Goal: Transaction & Acquisition: Purchase product/service

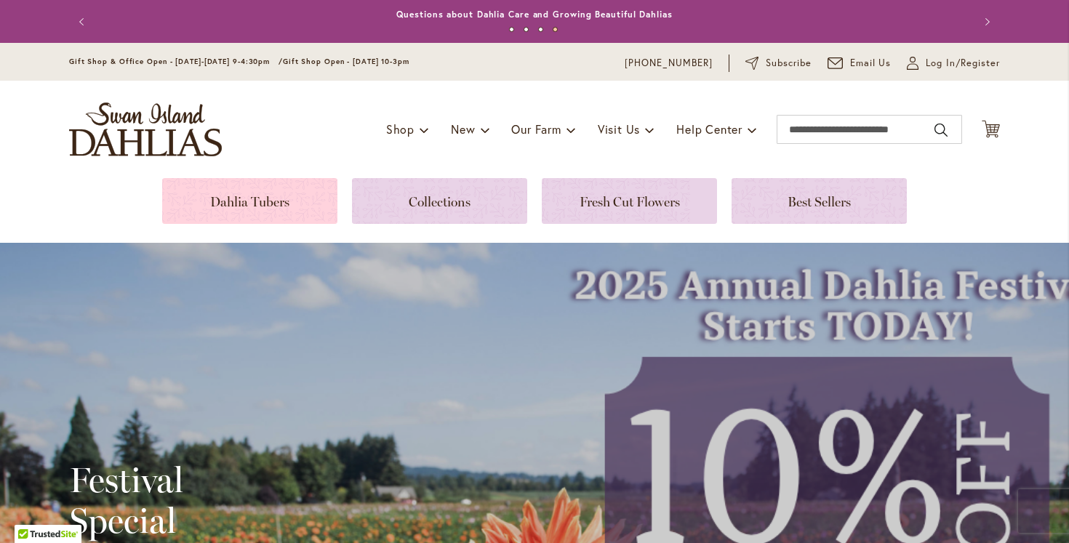
click at [283, 215] on link at bounding box center [249, 201] width 175 height 46
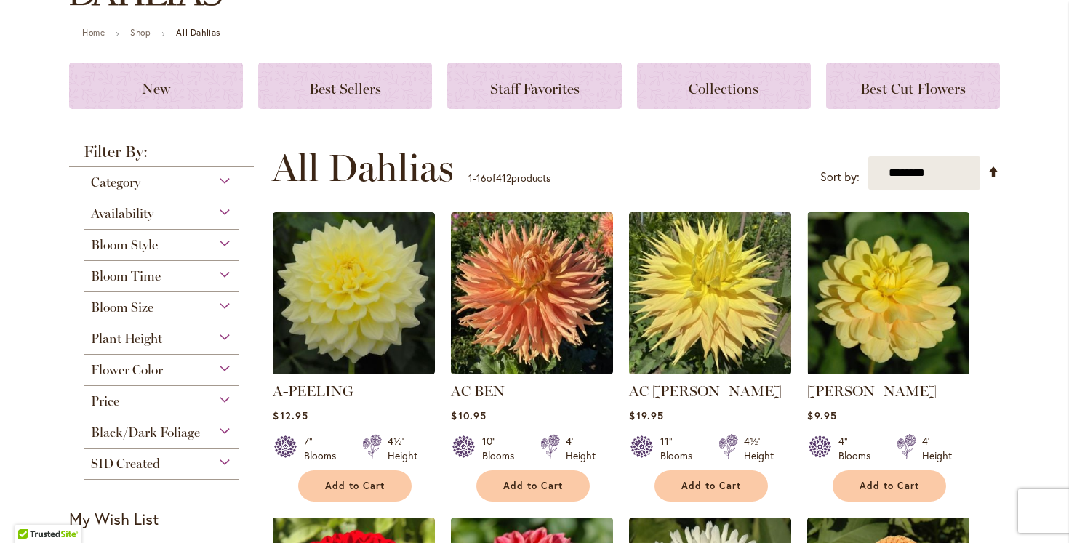
scroll to position [147, 0]
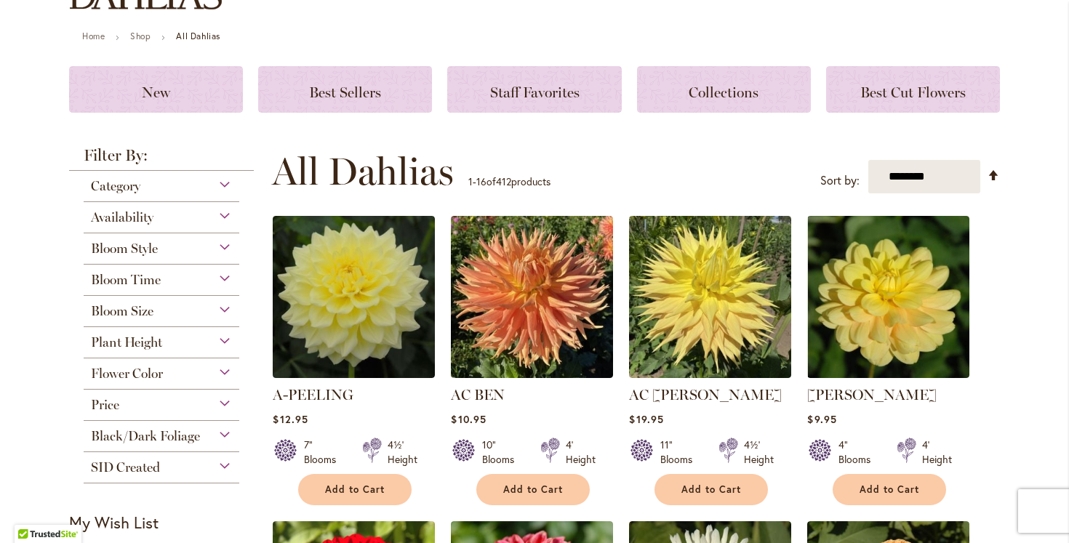
click at [115, 183] on span "Category" at bounding box center [115, 186] width 49 height 16
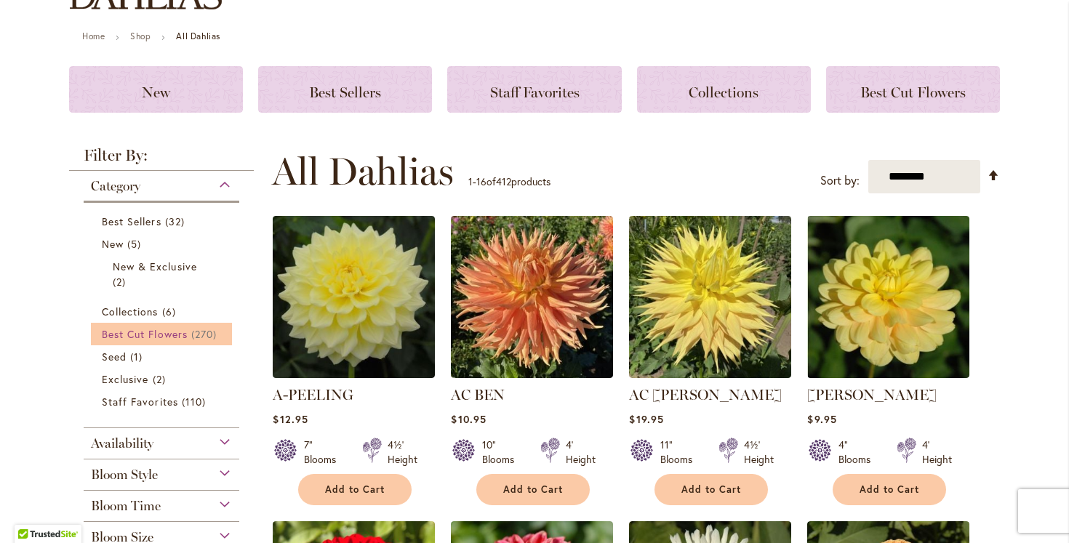
click at [156, 330] on span "Best Cut Flowers" at bounding box center [145, 334] width 86 height 14
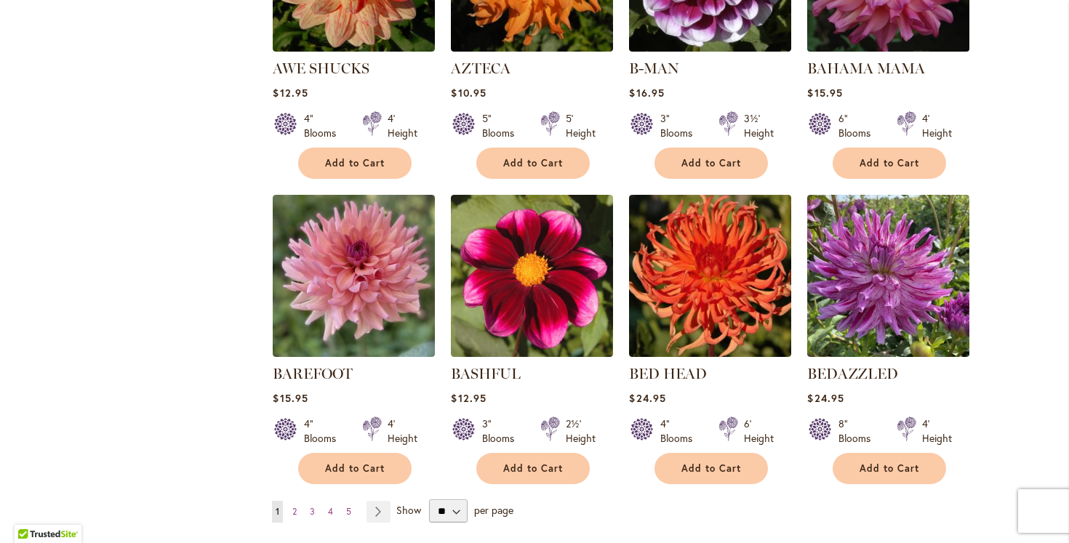
scroll to position [1165, 0]
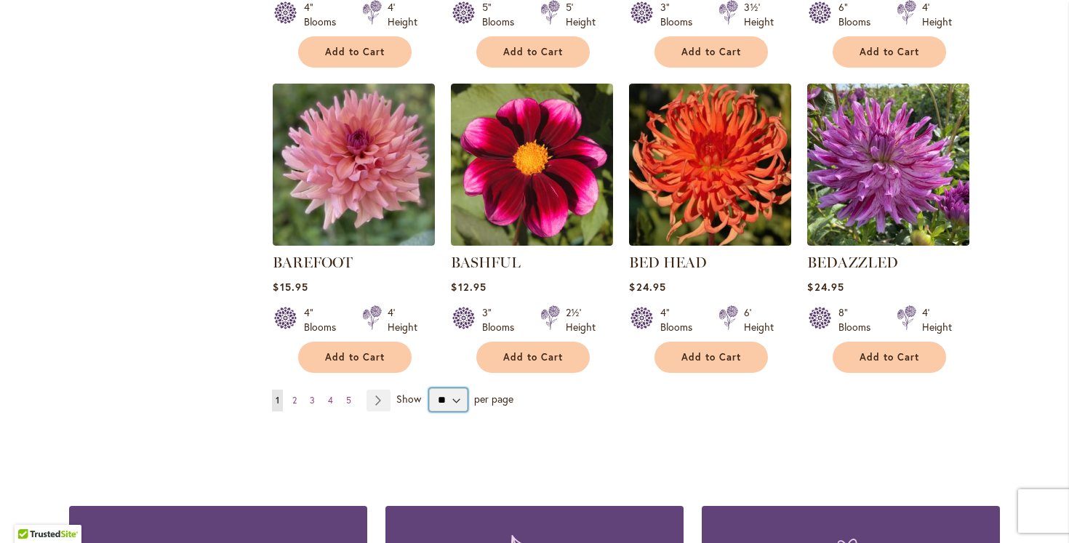
click at [441, 404] on select "** ** ** **" at bounding box center [448, 399] width 39 height 23
select select "**"
click at [429, 388] on select "** ** ** **" at bounding box center [448, 399] width 39 height 23
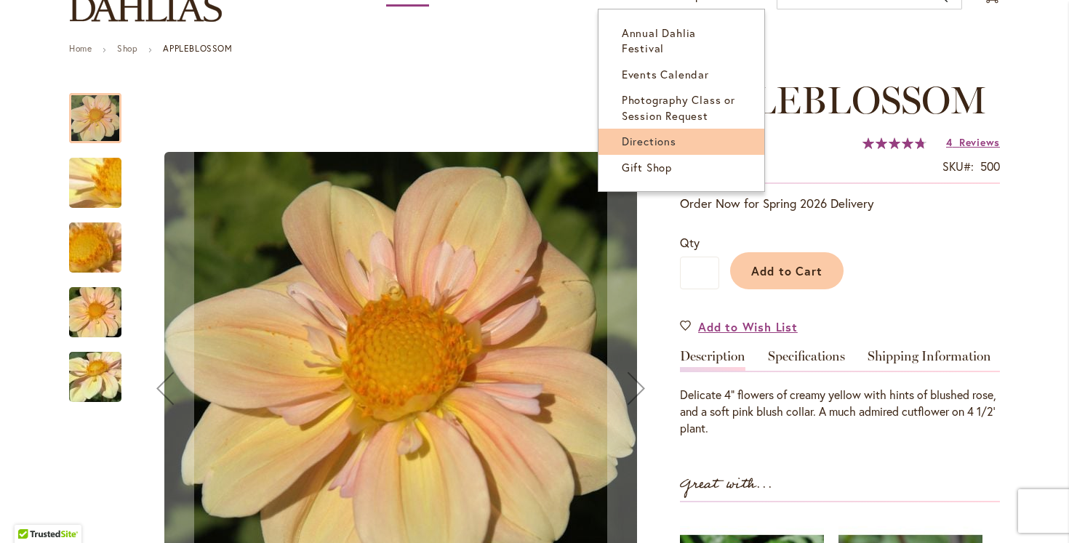
scroll to position [159, 0]
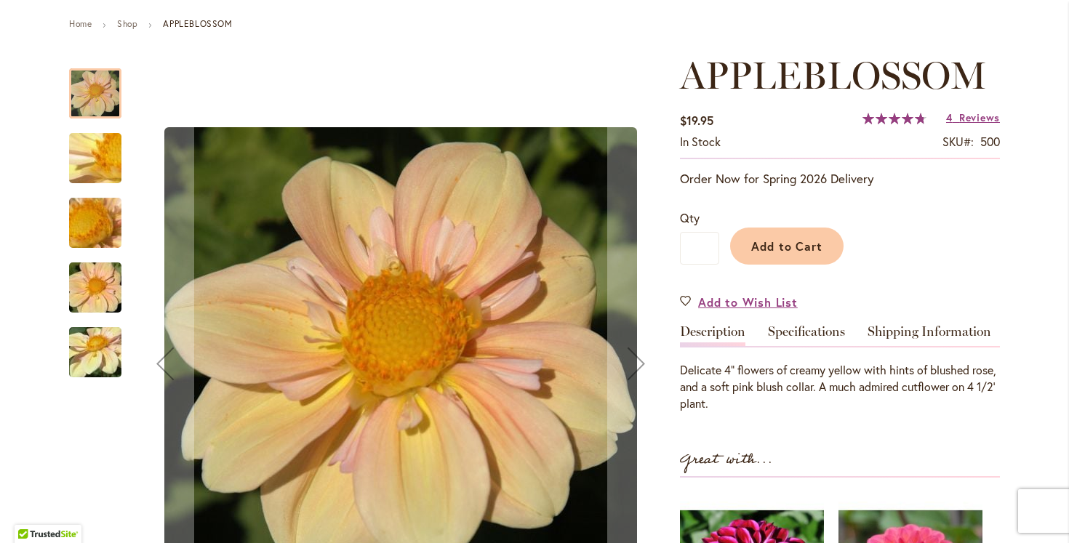
click at [103, 335] on img "APPLEBLOSSOM" at bounding box center [95, 352] width 105 height 79
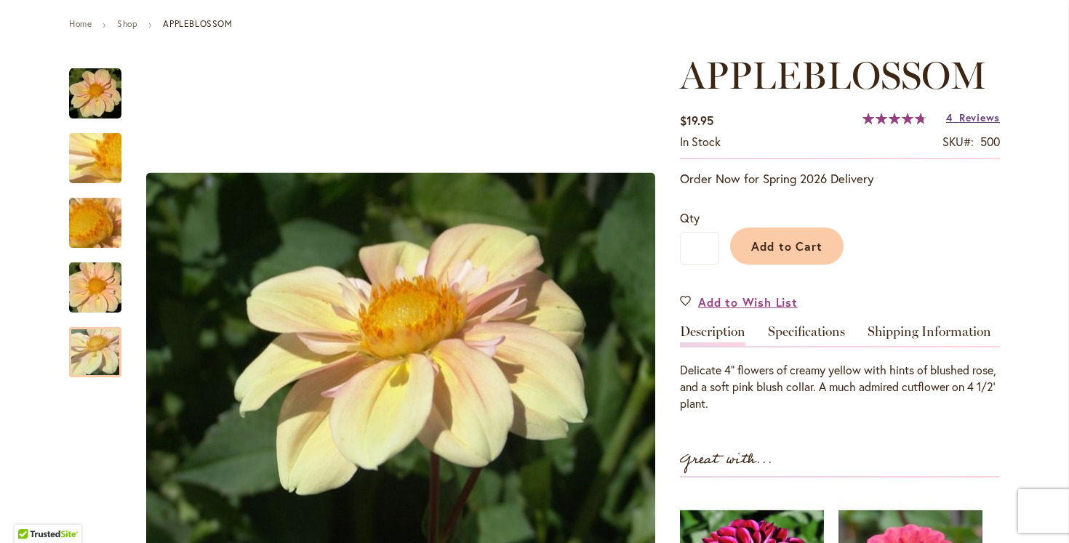
click at [960, 114] on span "Reviews" at bounding box center [979, 118] width 41 height 14
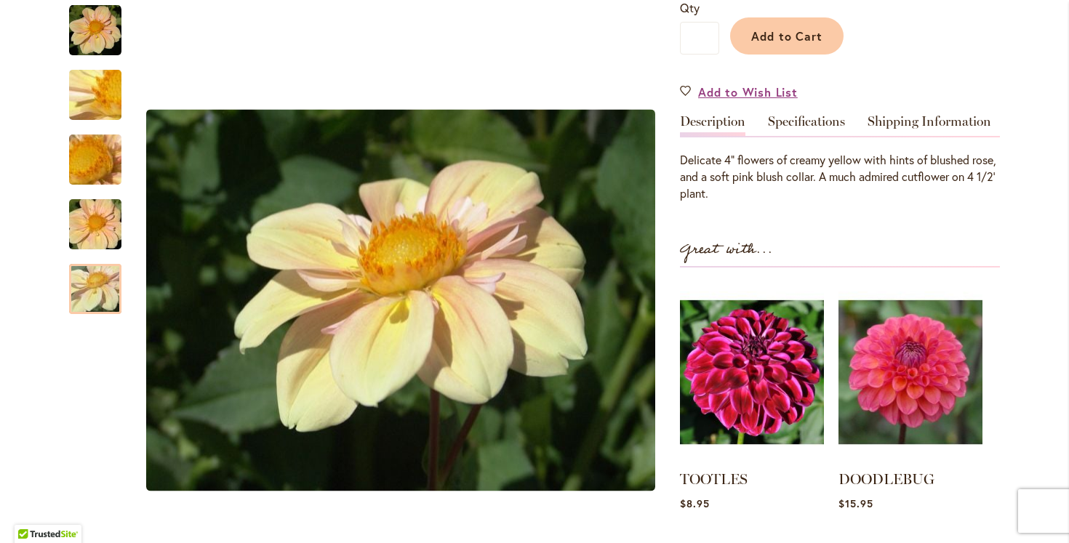
scroll to position [0, 0]
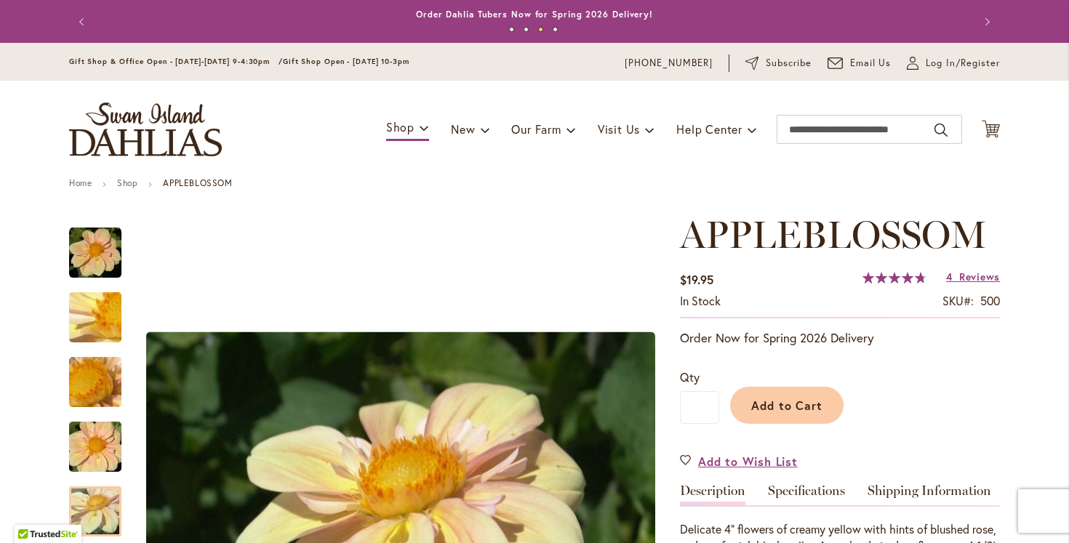
click at [782, 240] on span "APPLEBLOSSOM" at bounding box center [833, 235] width 307 height 46
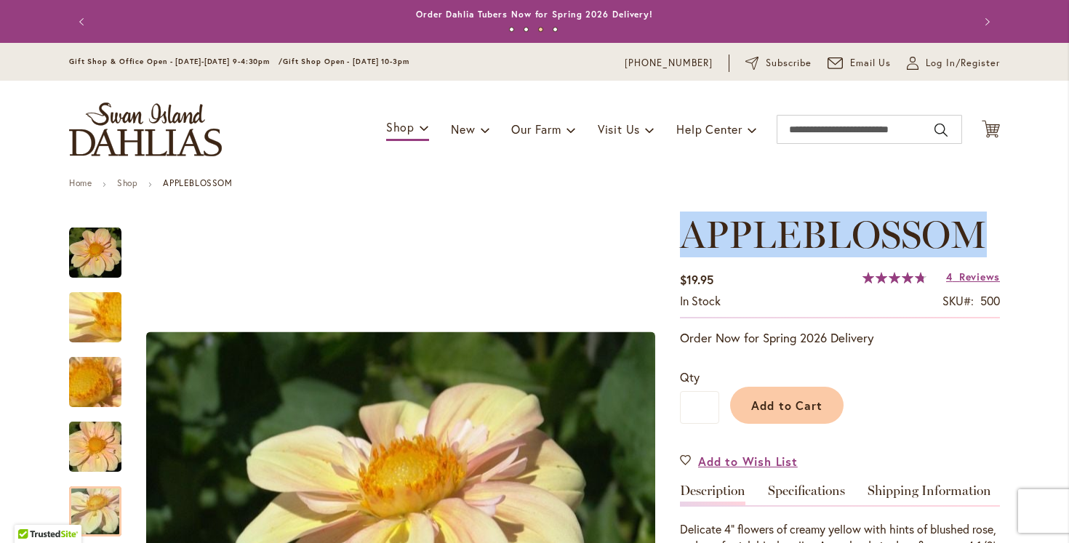
click at [782, 240] on span "APPLEBLOSSOM" at bounding box center [833, 235] width 307 height 46
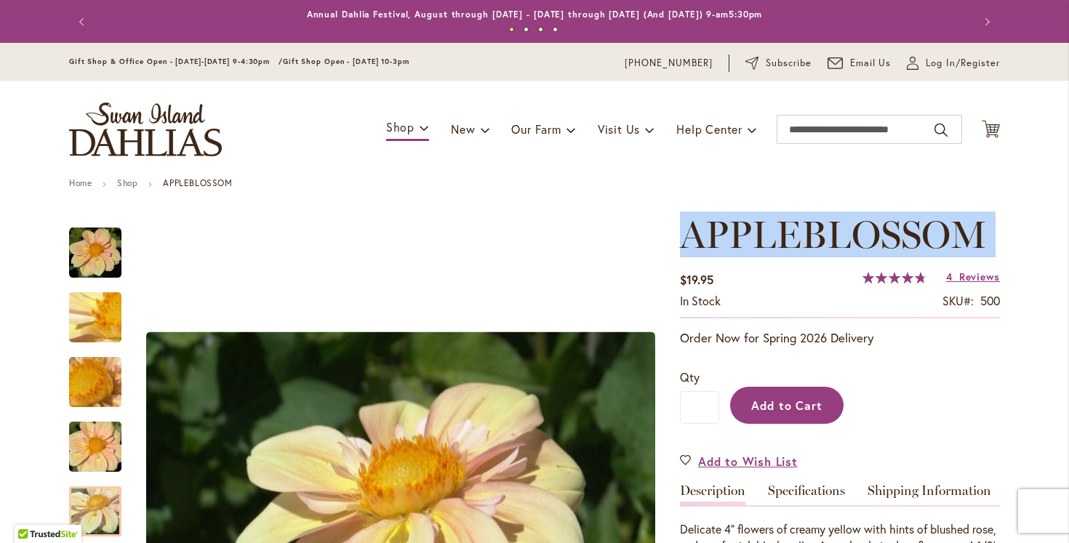
click at [782, 392] on button "Add to Cart" at bounding box center [786, 405] width 113 height 37
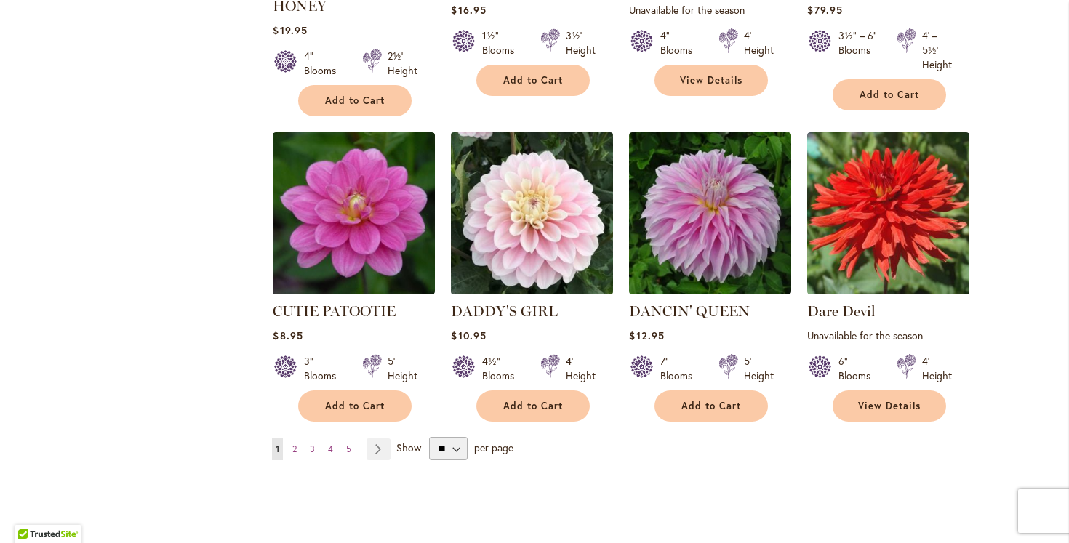
scroll to position [4974, 0]
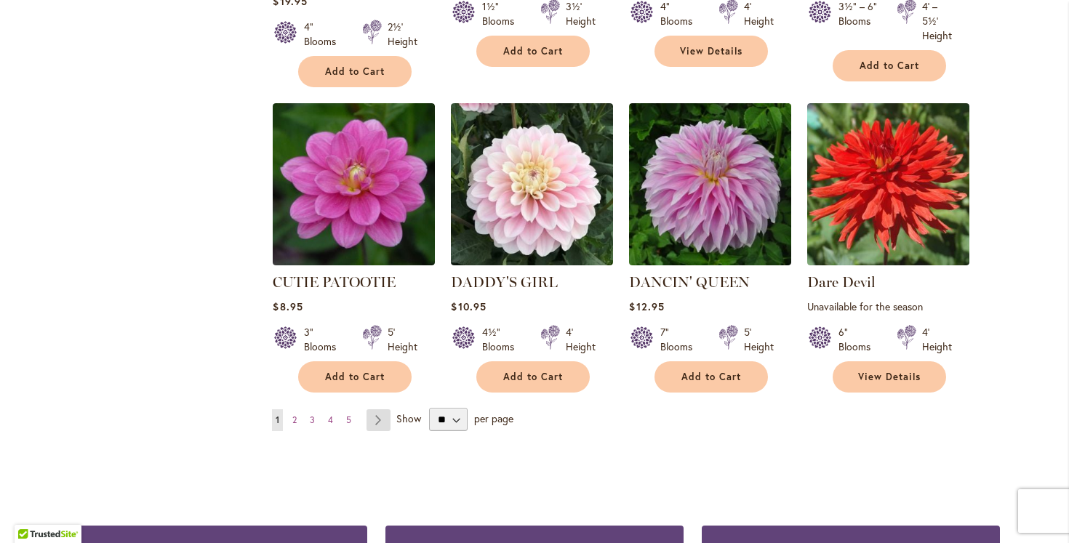
click at [375, 409] on link "Page Next" at bounding box center [379, 420] width 24 height 22
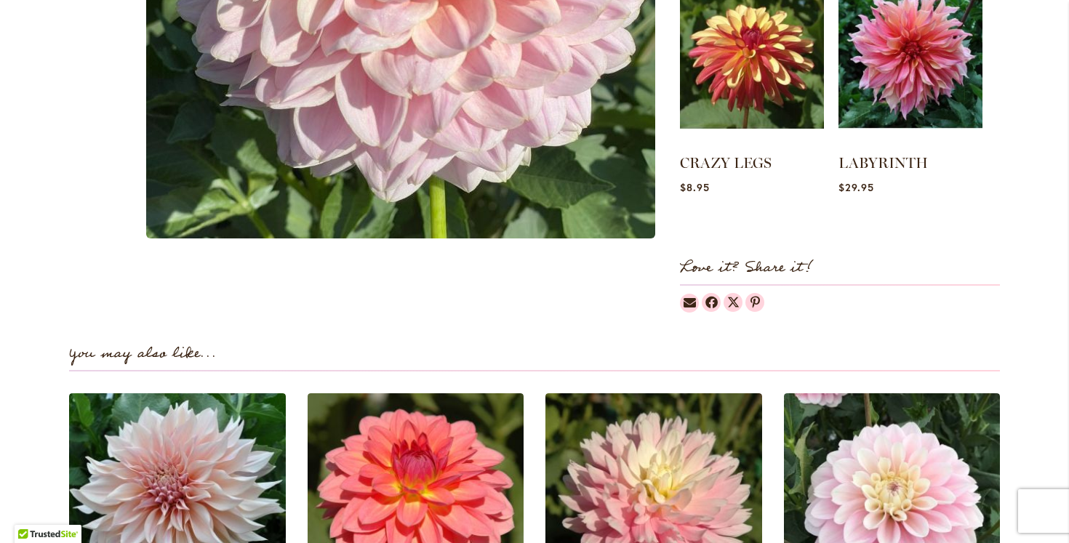
scroll to position [196, 0]
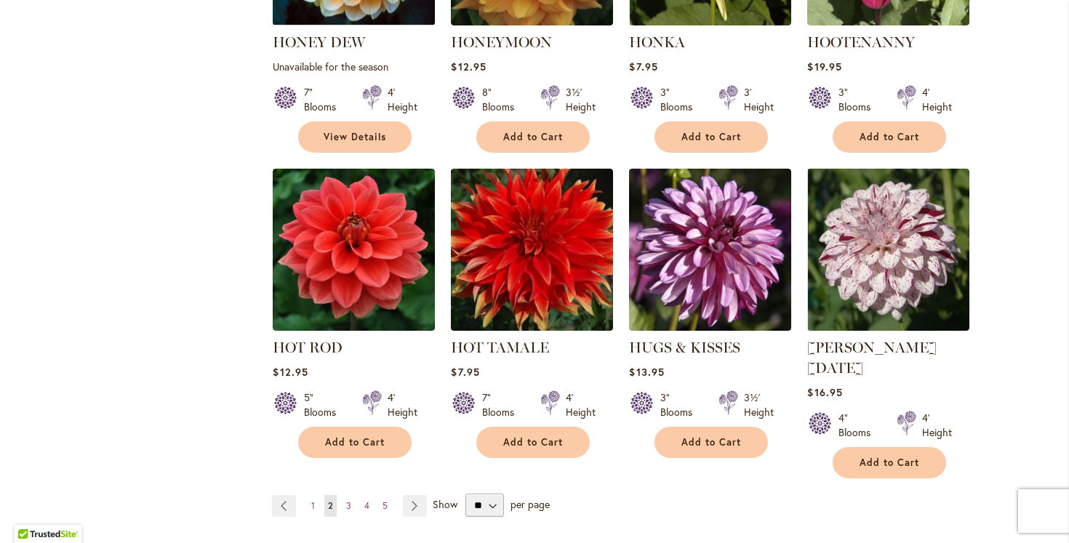
scroll to position [5040, 0]
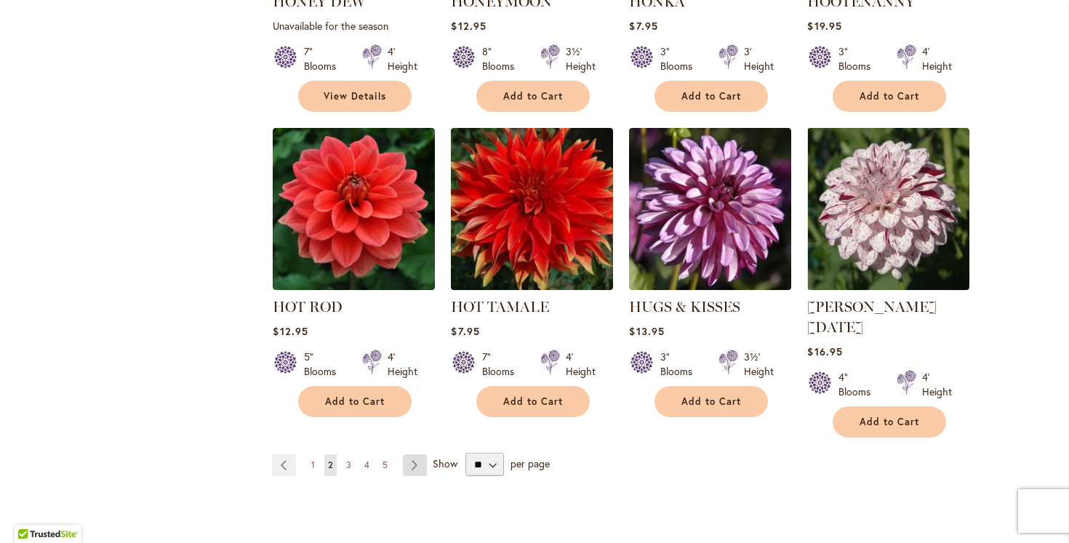
click at [415, 455] on link "Page Next" at bounding box center [415, 466] width 24 height 22
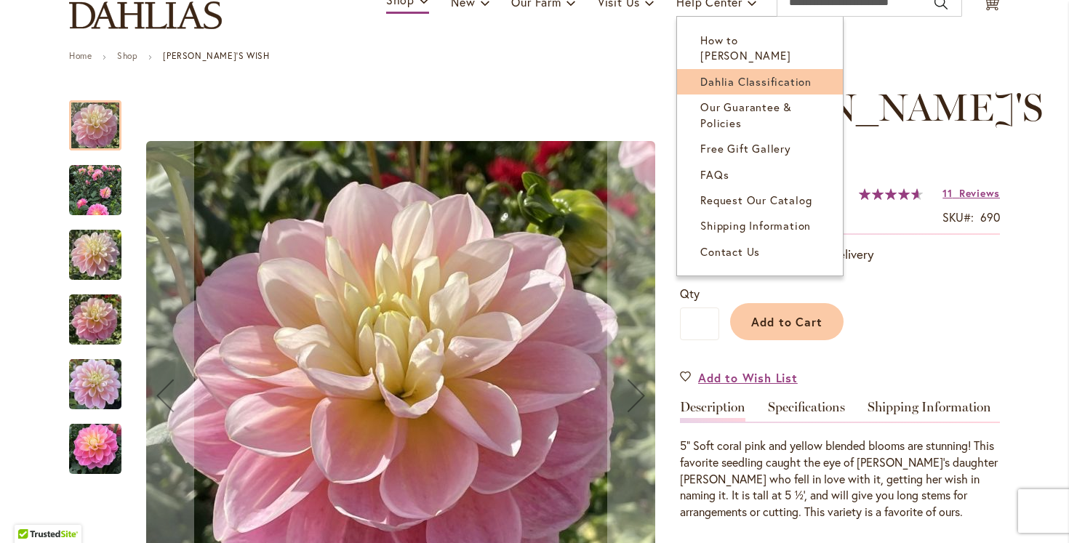
scroll to position [131, 0]
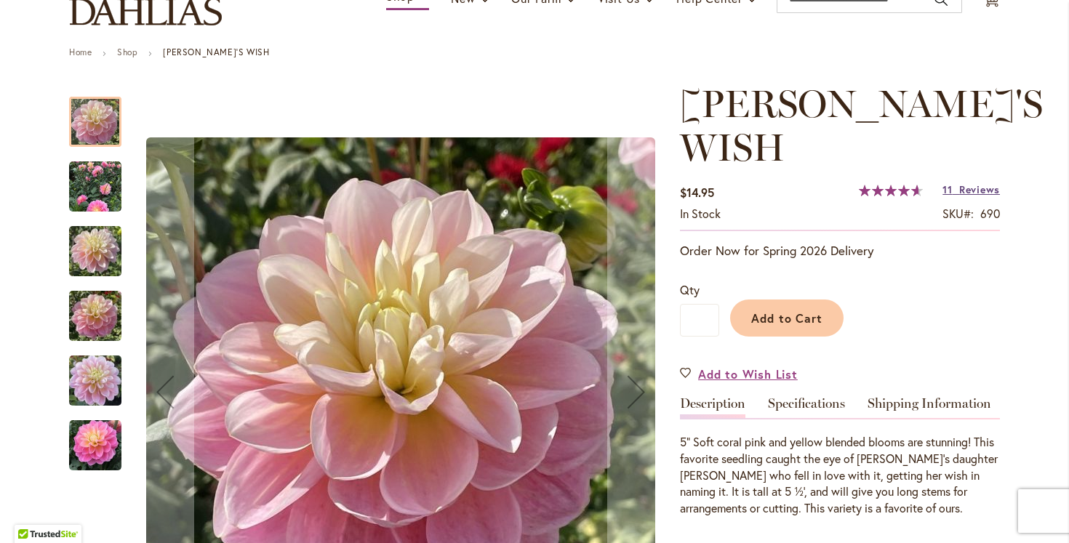
click at [968, 183] on span "Reviews" at bounding box center [979, 190] width 41 height 14
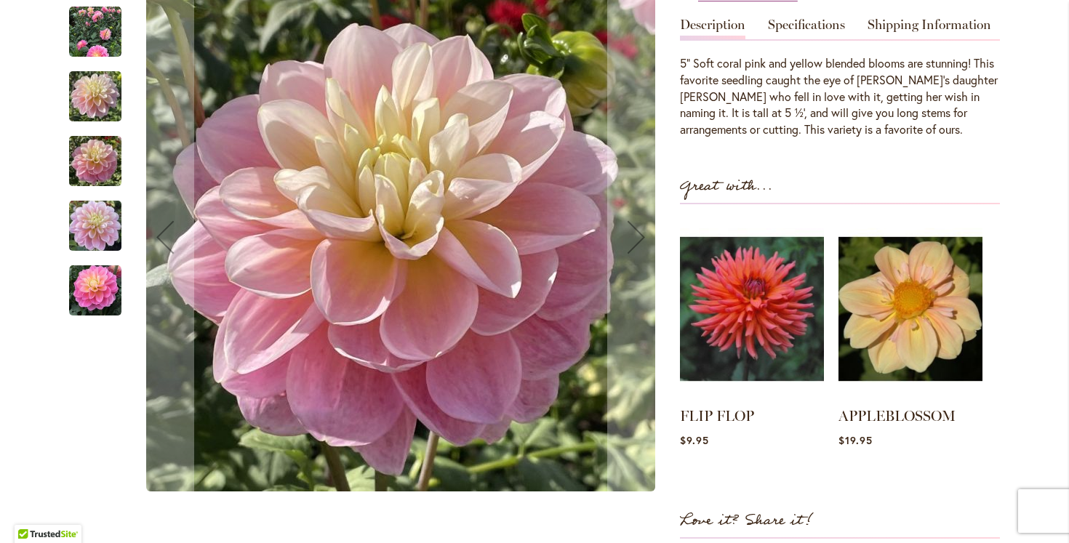
scroll to position [0, 0]
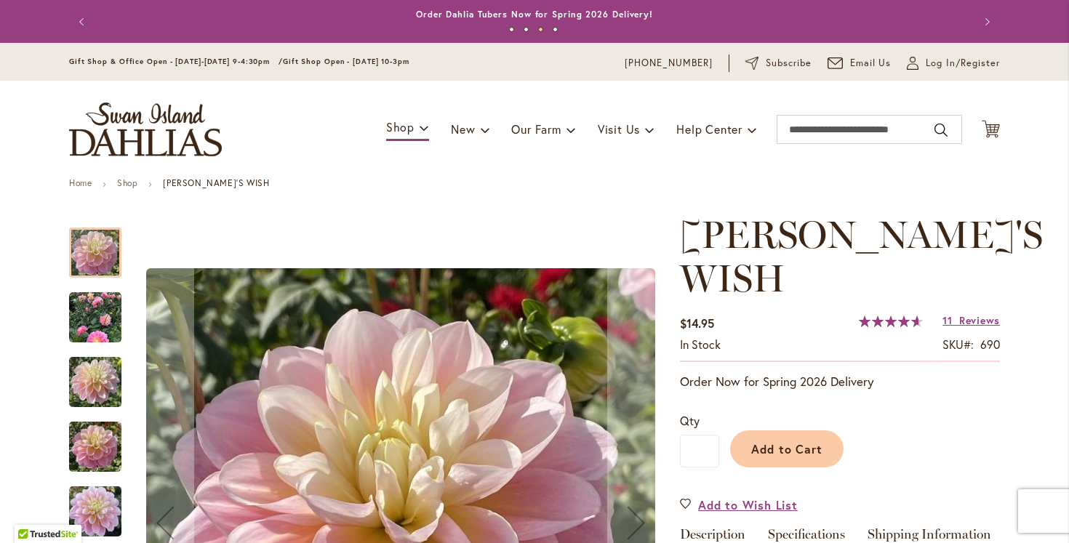
click at [72, 331] on img "Gabbie's Wish" at bounding box center [95, 318] width 52 height 52
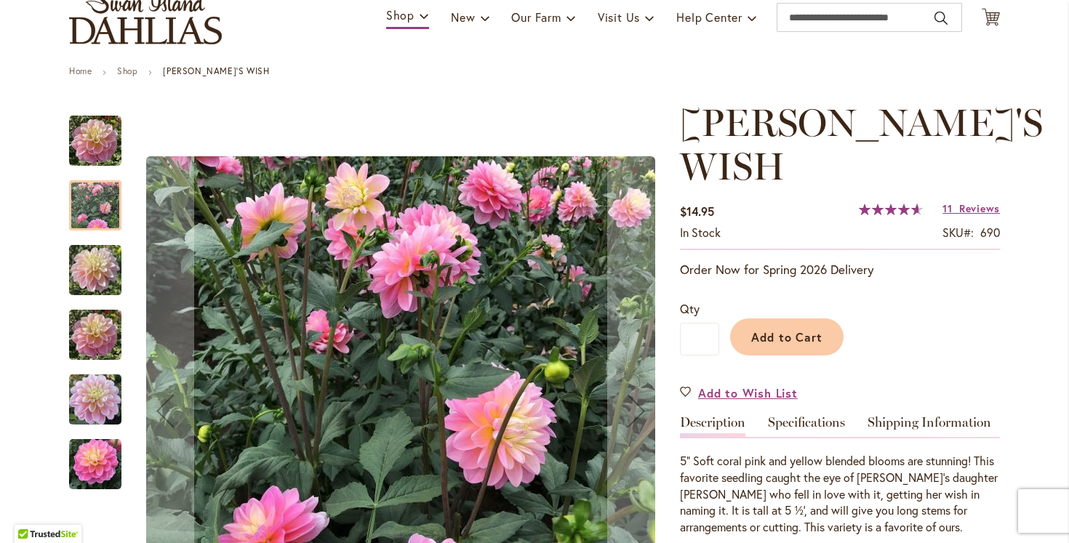
scroll to position [113, 0]
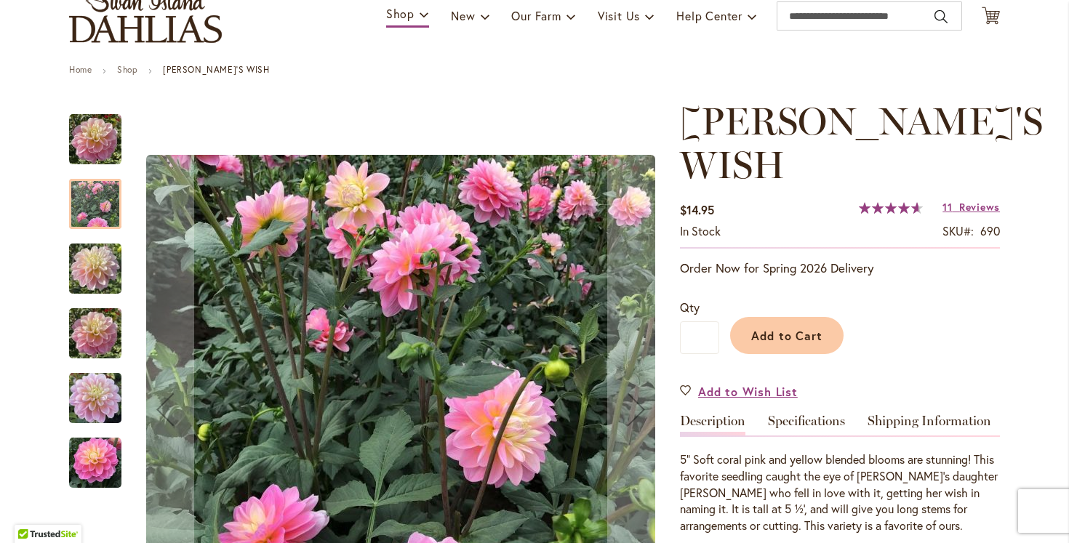
click at [96, 267] on img "GABBIE'S WISH" at bounding box center [95, 269] width 52 height 70
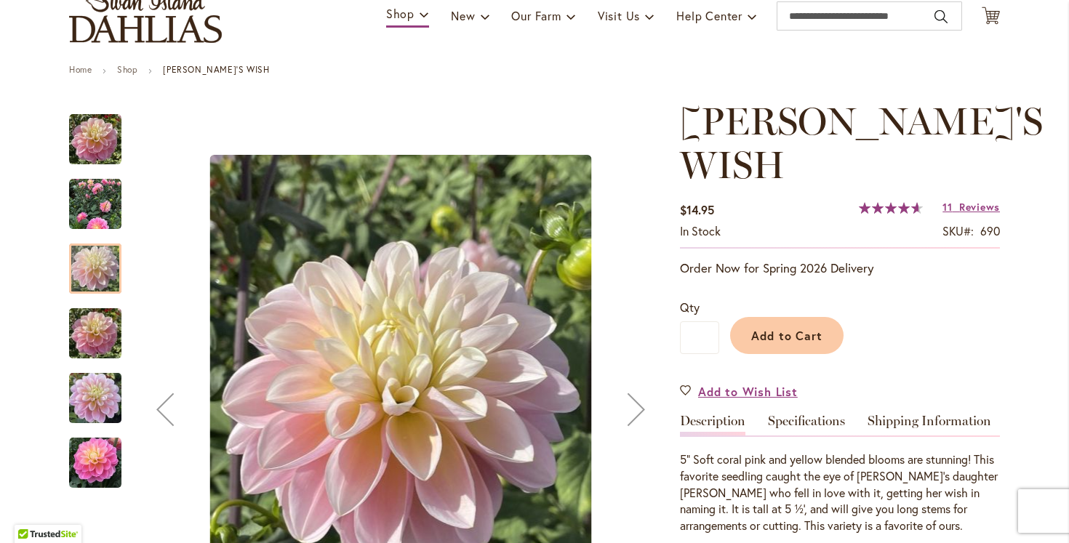
click at [100, 321] on img "GABBIE'S WISH" at bounding box center [95, 334] width 52 height 70
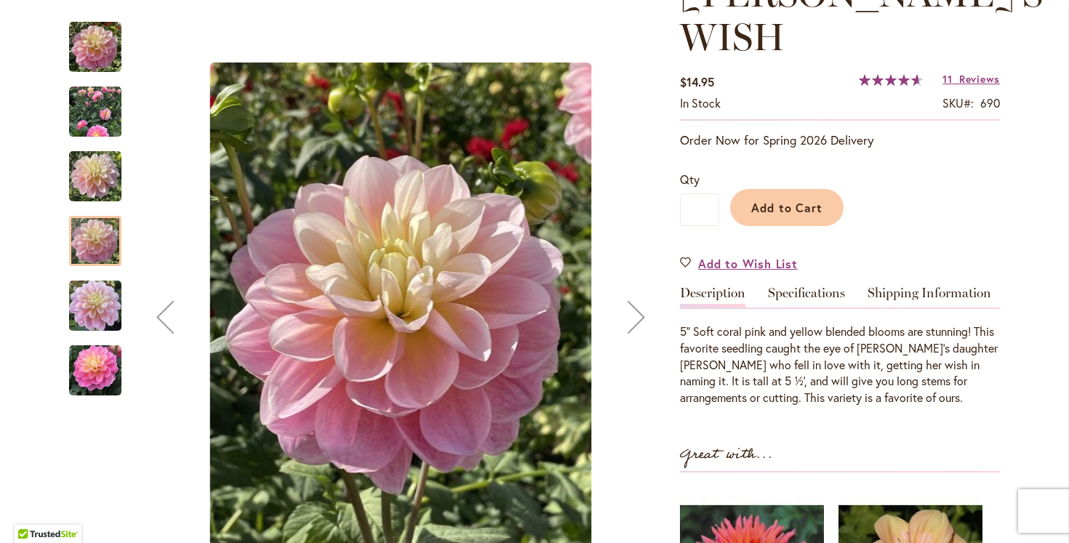
scroll to position [244, 0]
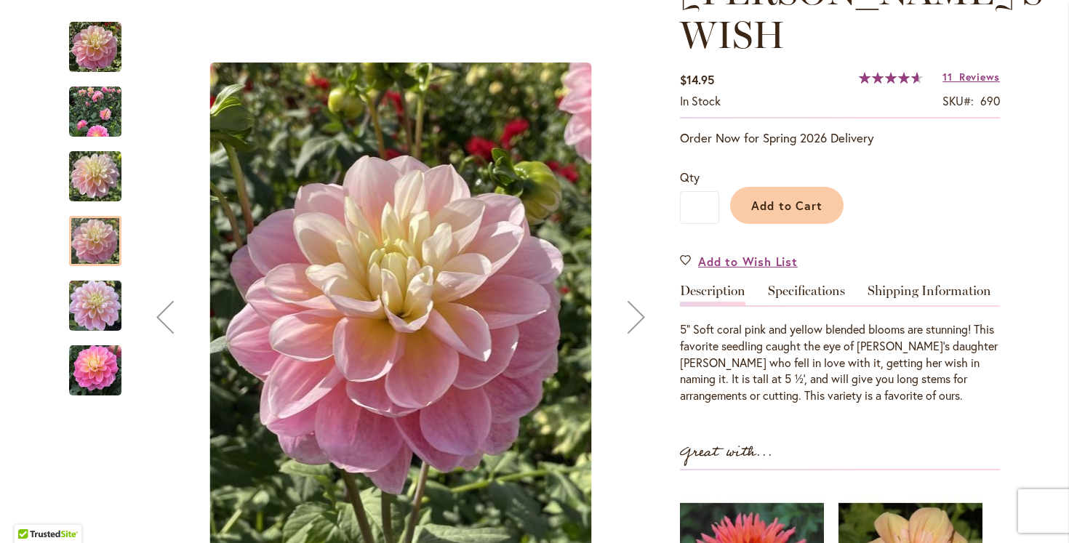
click at [88, 372] on img "Gabbie's Wish" at bounding box center [95, 371] width 52 height 52
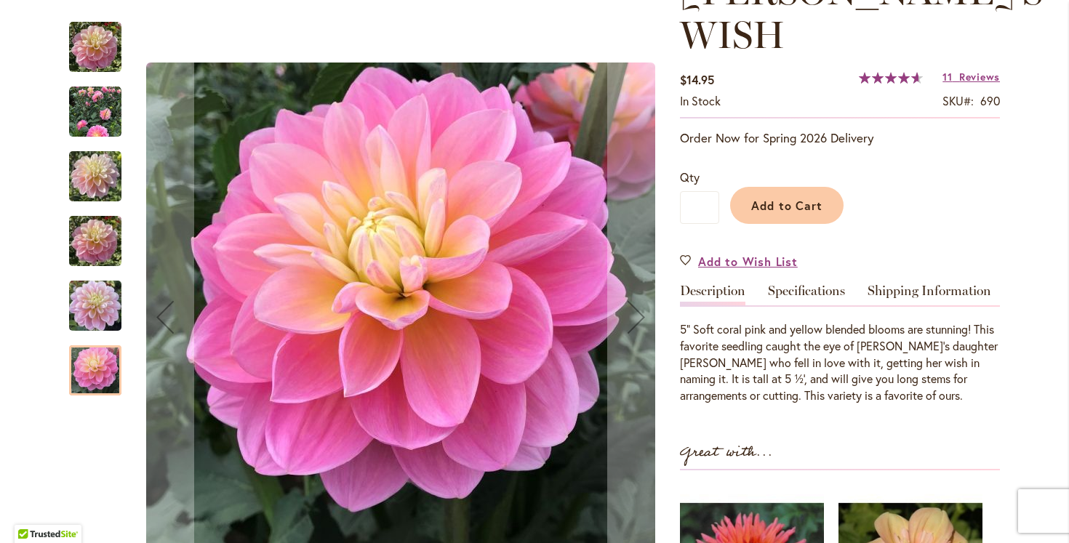
click at [91, 312] on img "GABBIE'S WISH" at bounding box center [95, 306] width 52 height 70
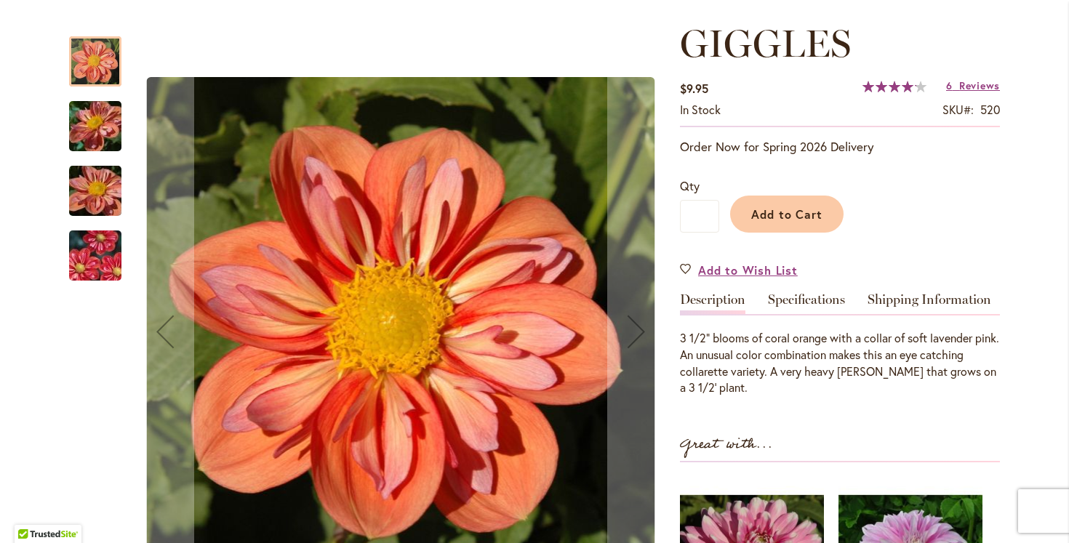
scroll to position [195, 0]
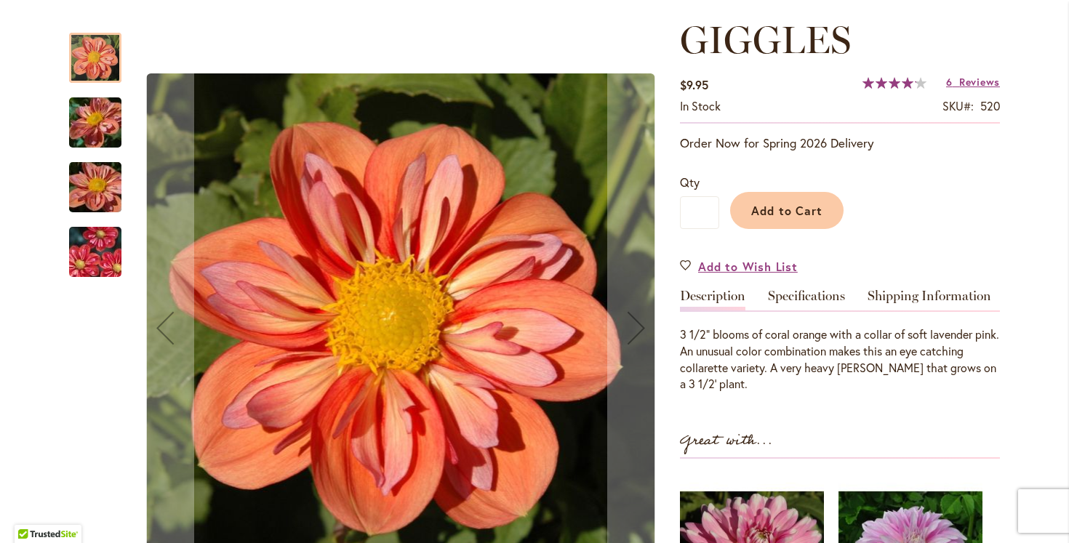
click at [86, 252] on img "GIGGLES" at bounding box center [95, 252] width 105 height 70
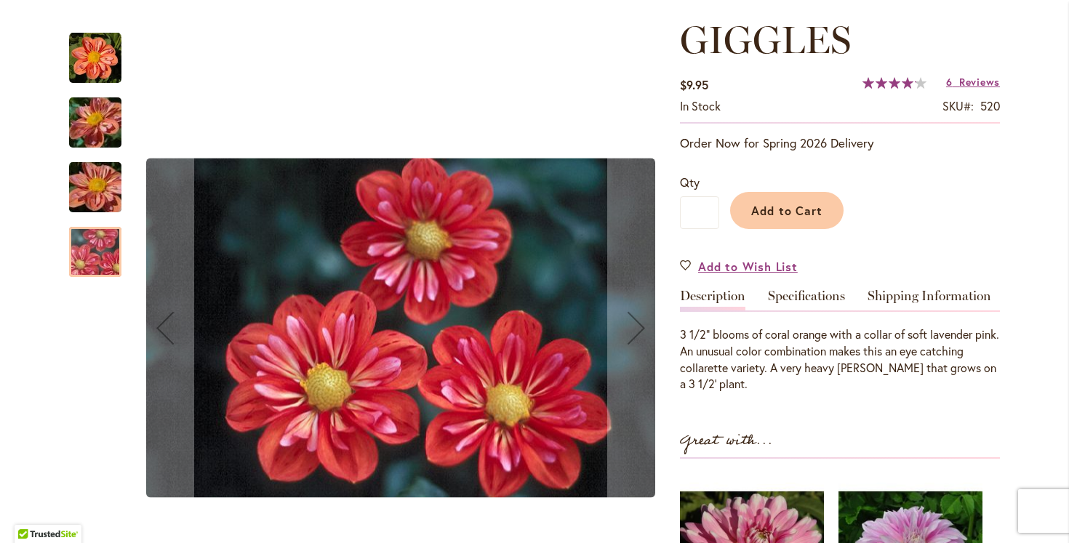
click at [84, 181] on img "GIGGLES" at bounding box center [95, 187] width 105 height 79
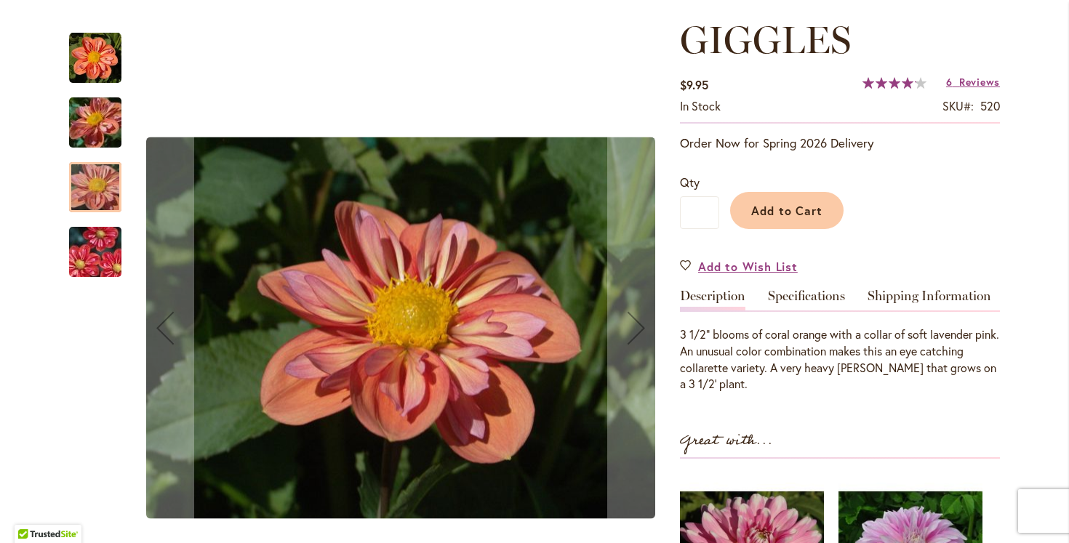
scroll to position [543, 0]
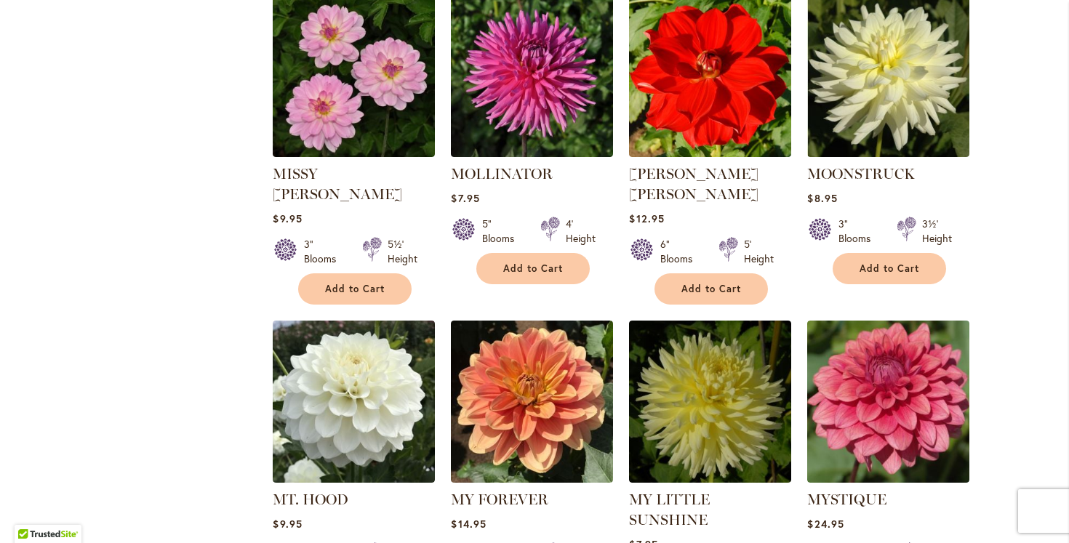
scroll to position [5036, 0]
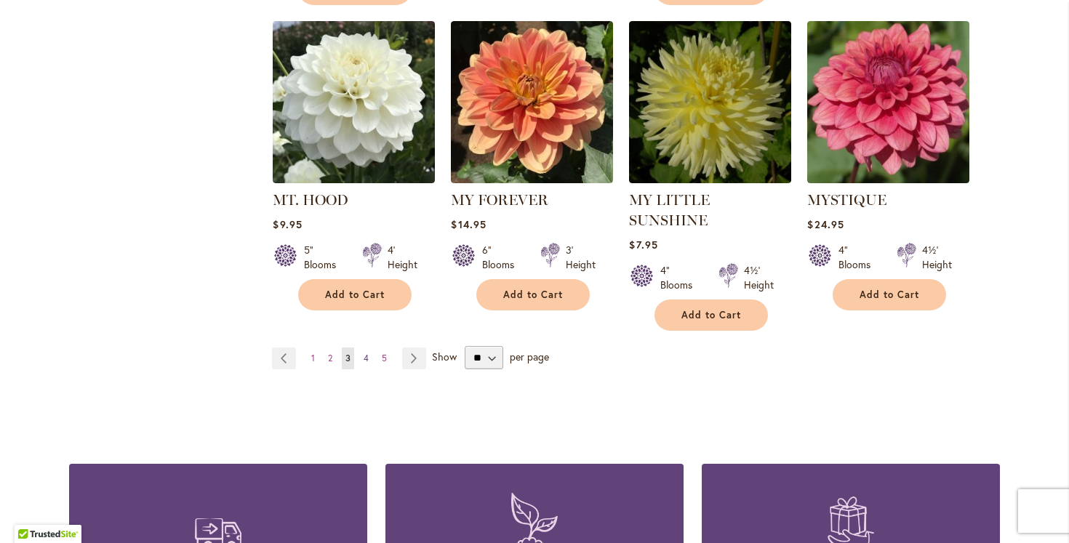
click at [368, 353] on span "4" at bounding box center [366, 358] width 5 height 11
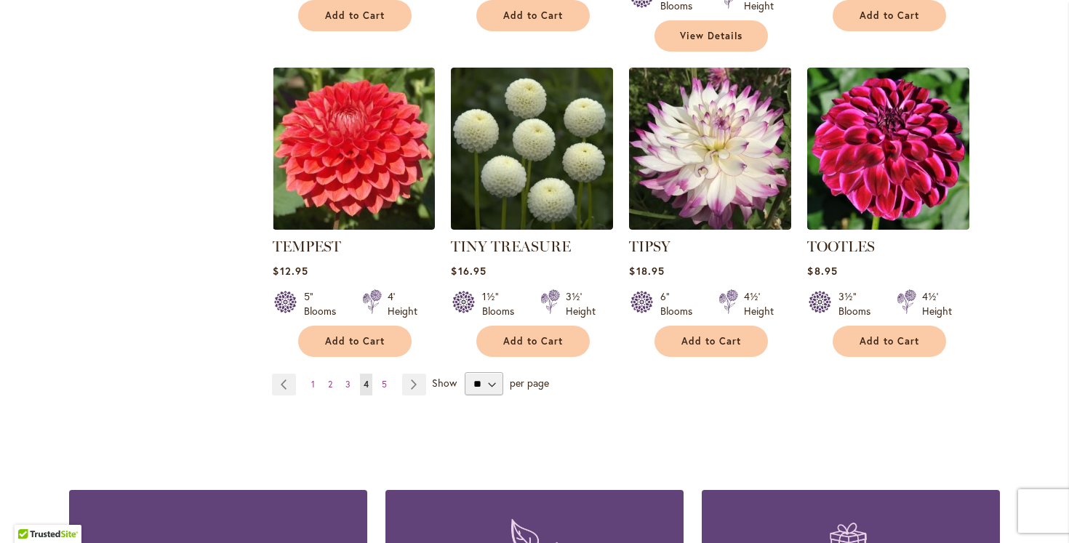
scroll to position [4951, 0]
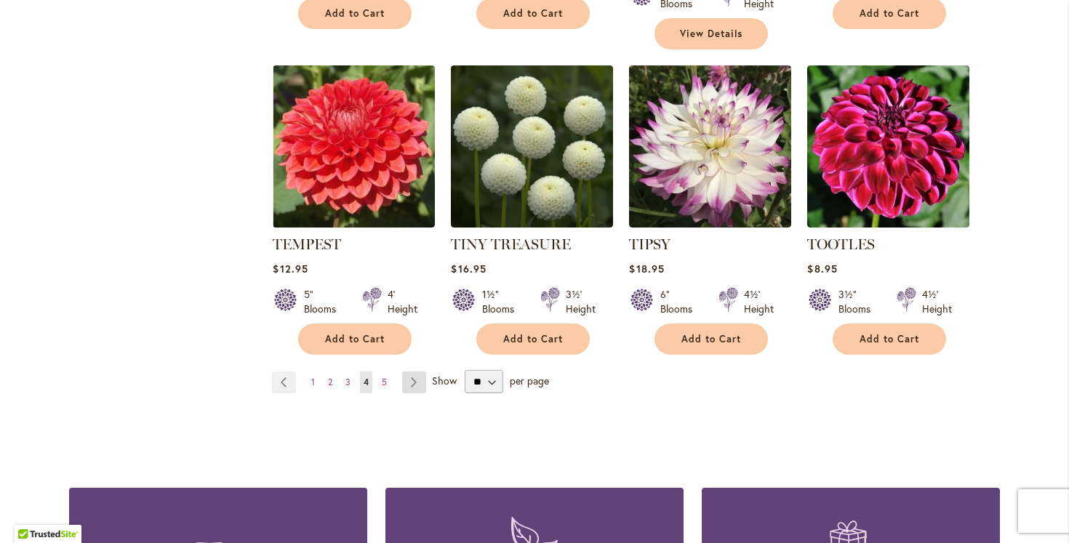
click at [405, 372] on link "Page Next" at bounding box center [414, 383] width 24 height 22
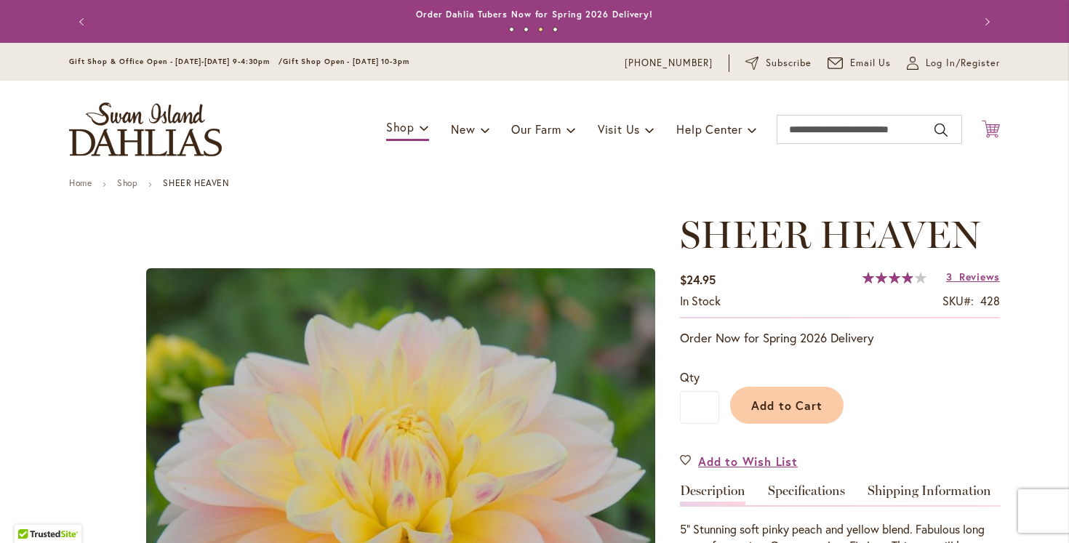
click at [988, 130] on icon "Cart .cls-1 { fill: #231f20; }" at bounding box center [991, 129] width 18 height 18
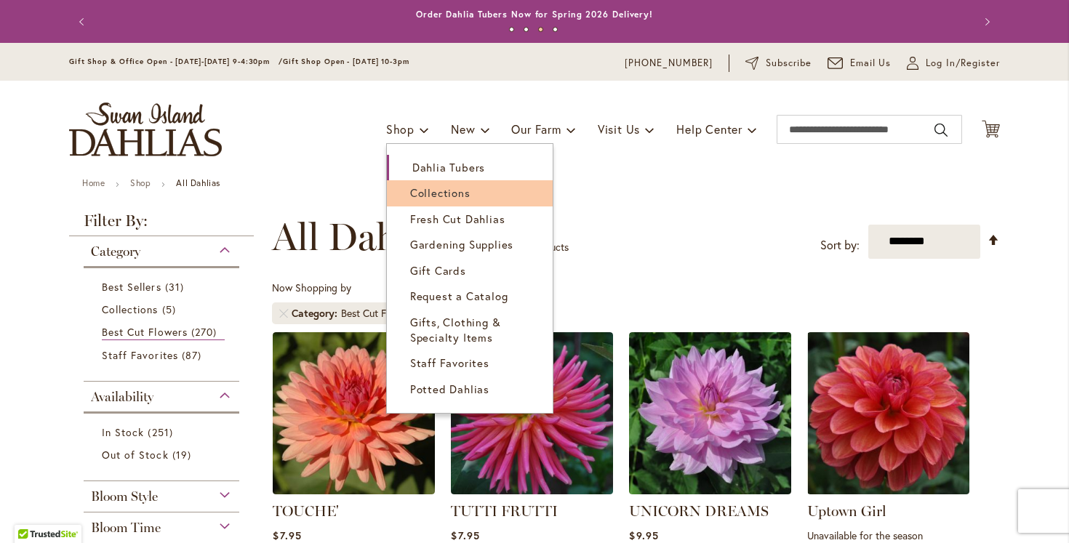
click at [441, 196] on span "Collections" at bounding box center [440, 192] width 60 height 15
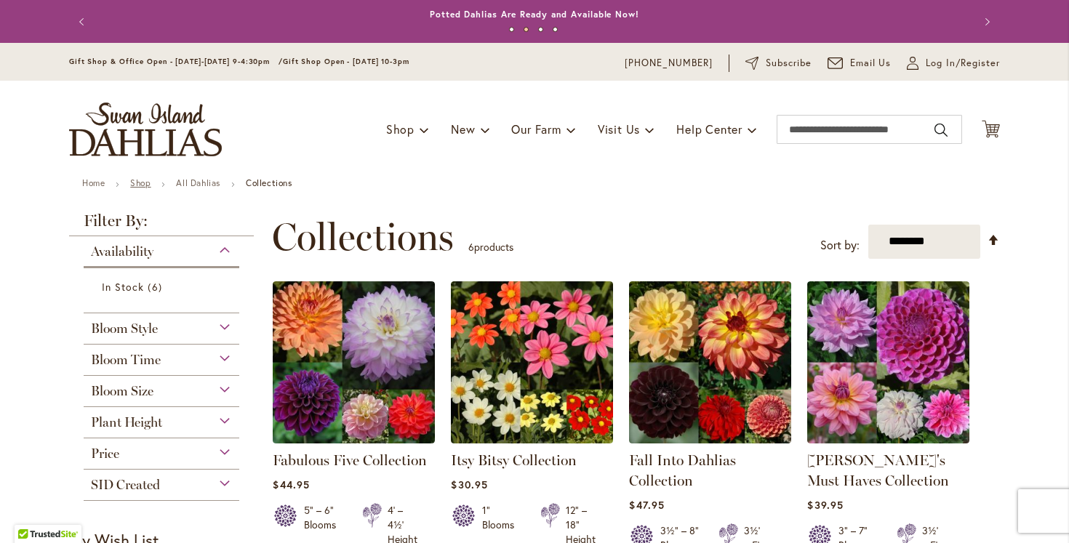
click at [140, 179] on link "Shop" at bounding box center [140, 182] width 20 height 11
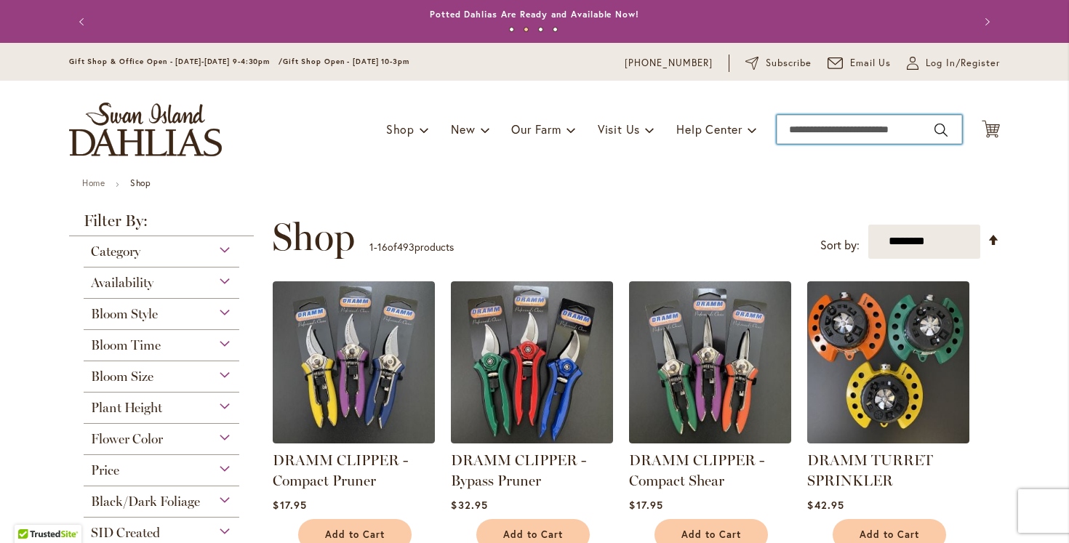
click at [880, 129] on input "Search" at bounding box center [869, 129] width 185 height 29
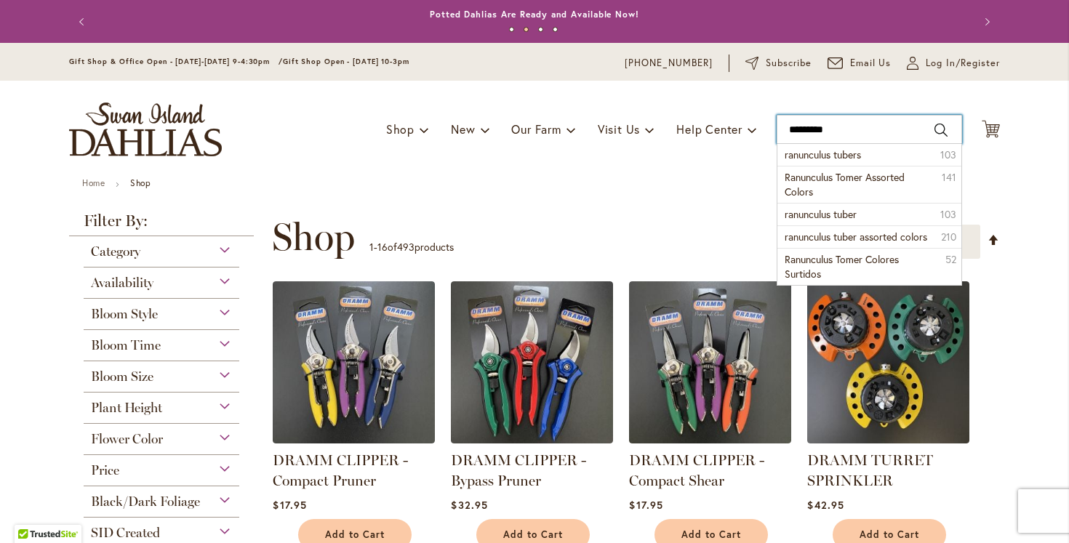
type input "**********"
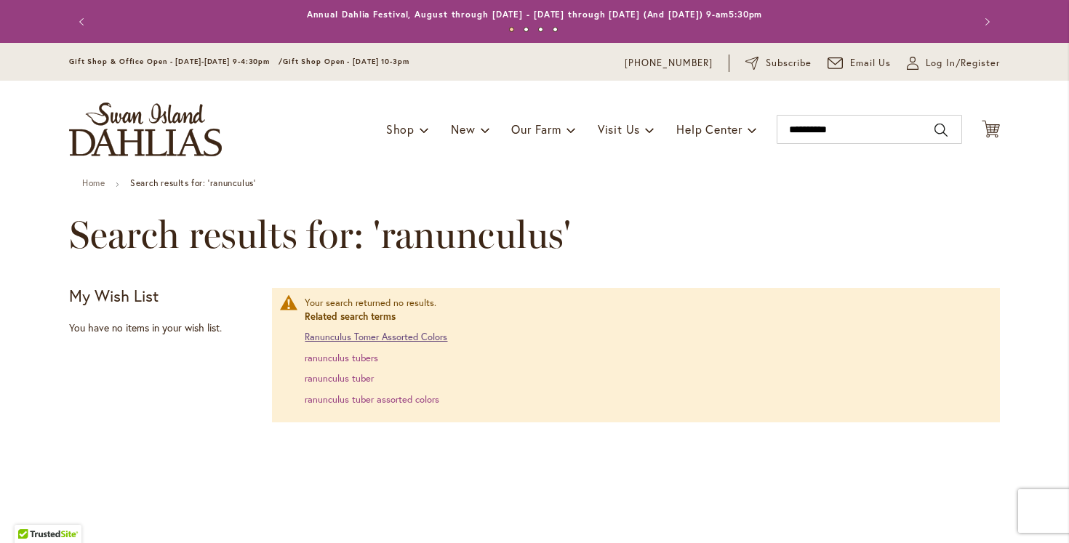
click at [360, 337] on link "Ranunculus Tomer Assorted Colors" at bounding box center [376, 337] width 143 height 12
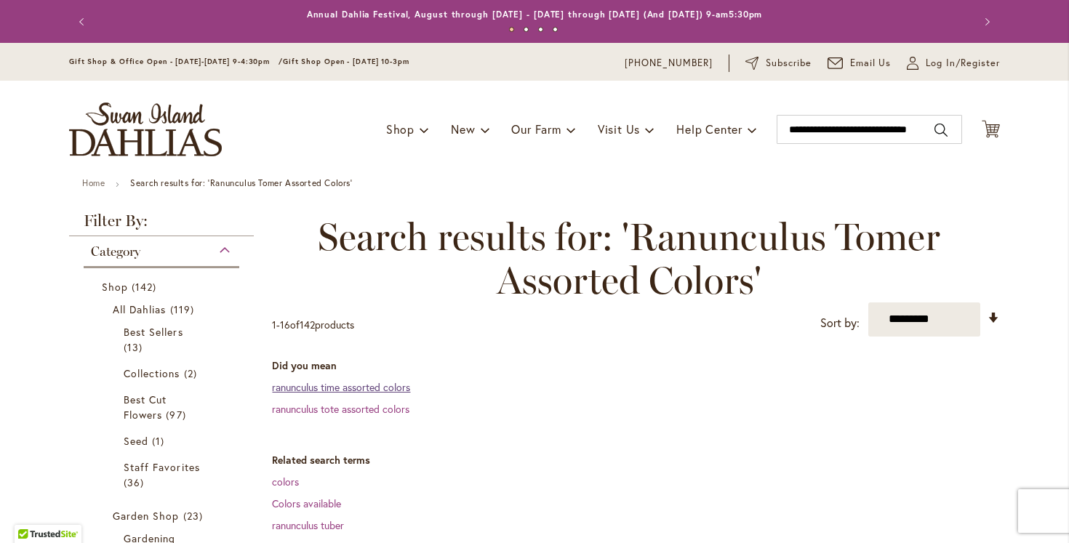
click at [361, 388] on link "ranunculus time assorted colors" at bounding box center [341, 387] width 138 height 14
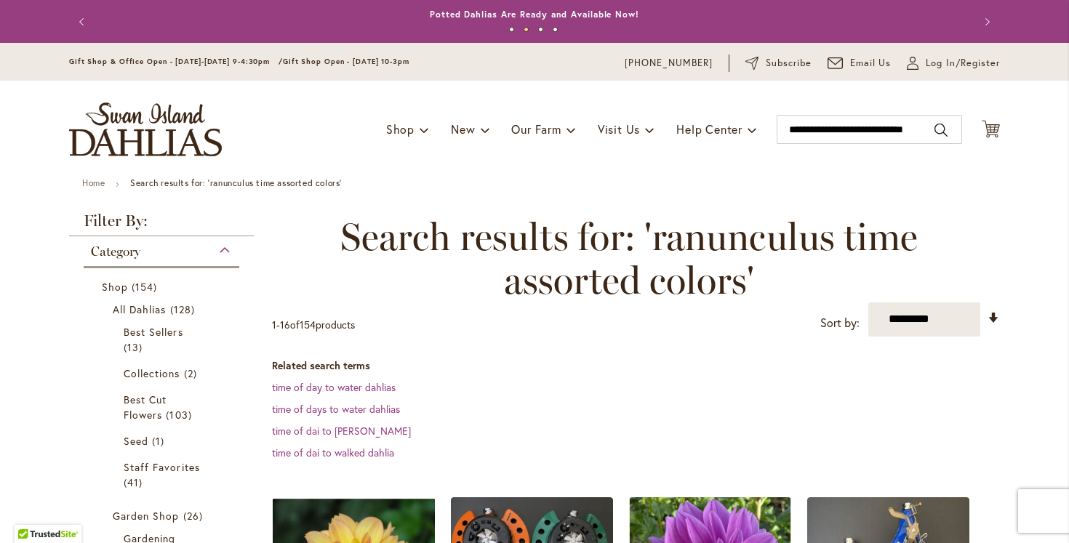
click at [139, 131] on img "store logo" at bounding box center [145, 130] width 153 height 54
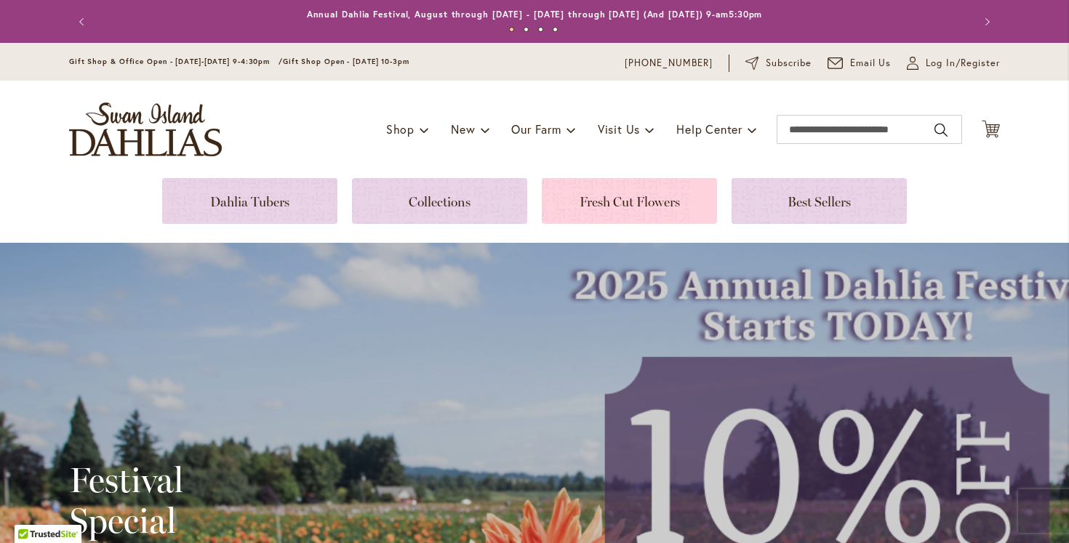
click at [661, 193] on link at bounding box center [629, 201] width 175 height 46
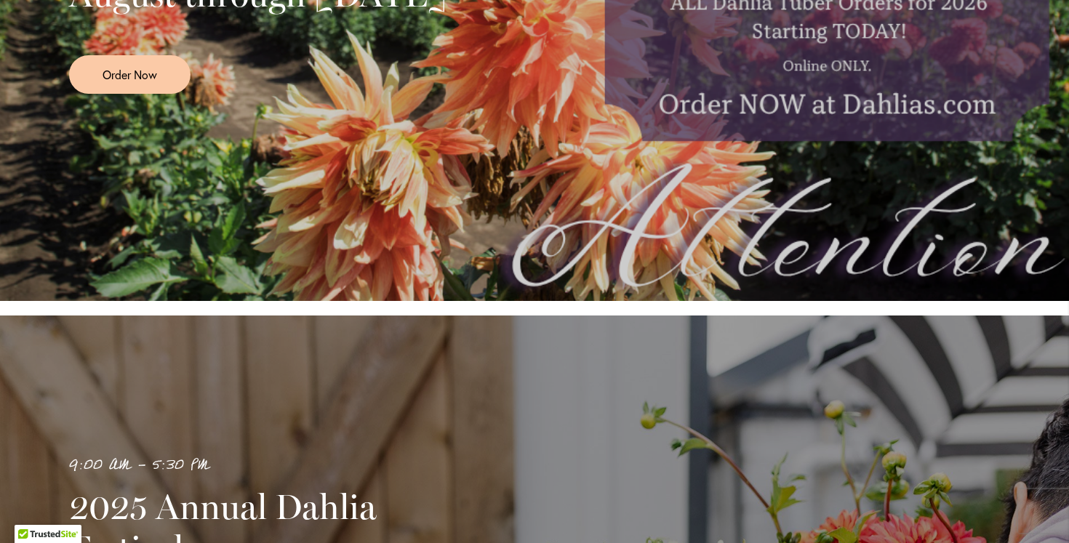
scroll to position [641, 0]
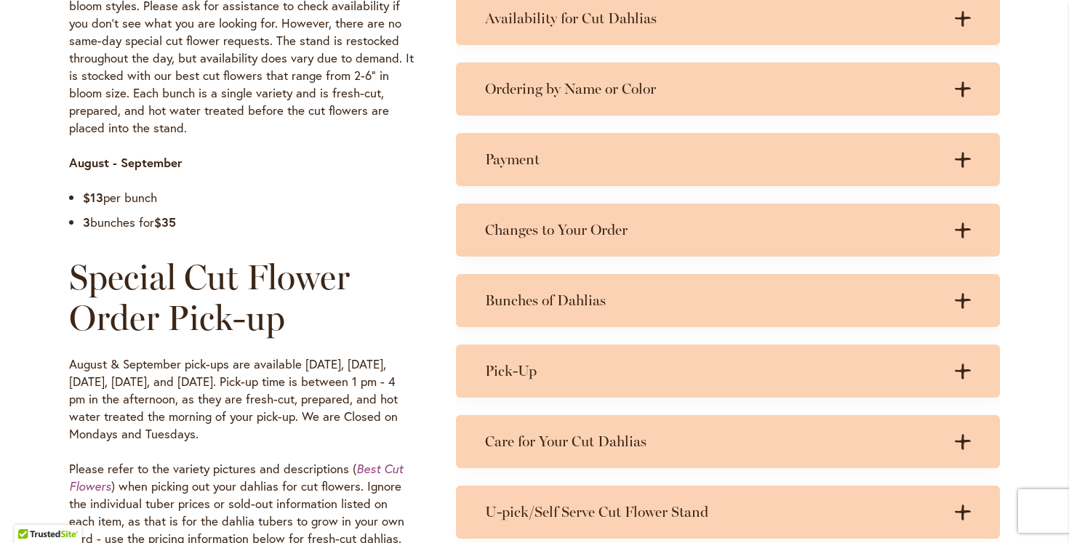
scroll to position [1042, 0]
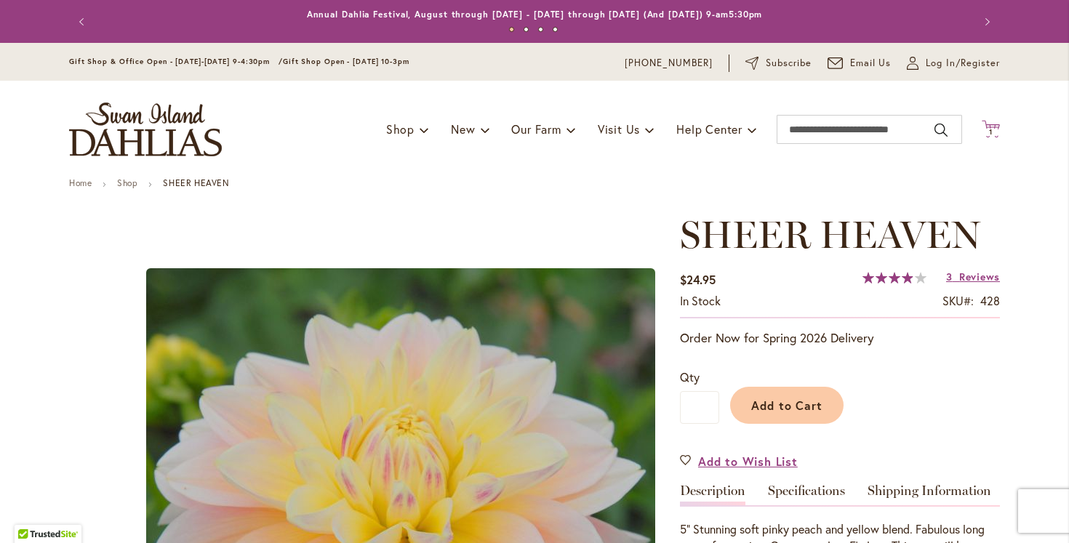
click at [988, 127] on icon "Cart .cls-1 { fill: #231f20; }" at bounding box center [991, 129] width 18 height 18
